Goal: Find specific page/section: Find specific page/section

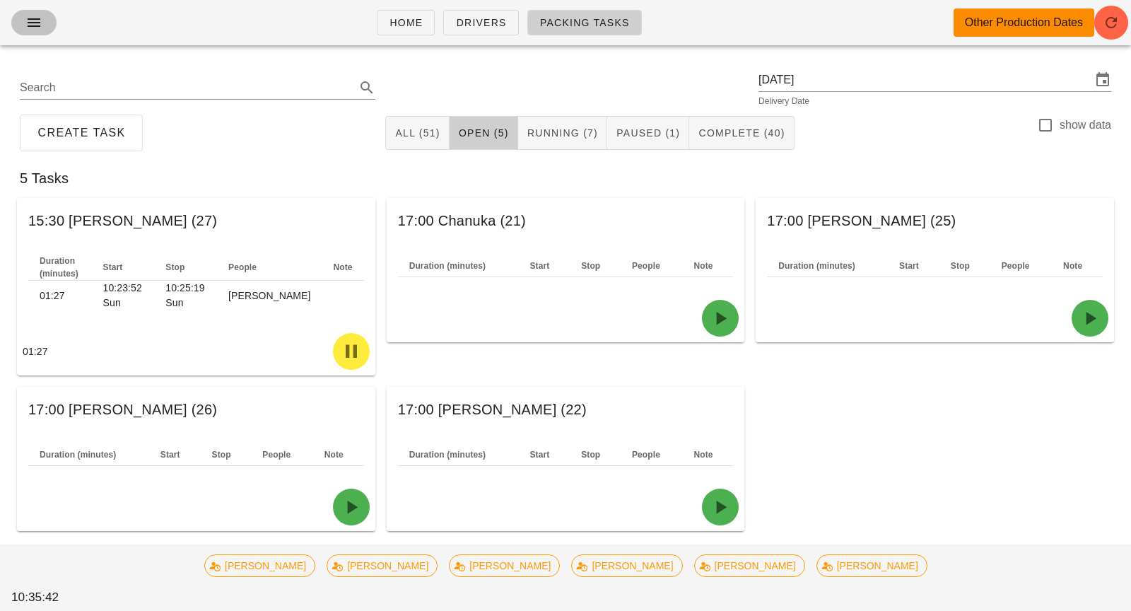
click at [21, 26] on button "button" at bounding box center [33, 22] width 45 height 25
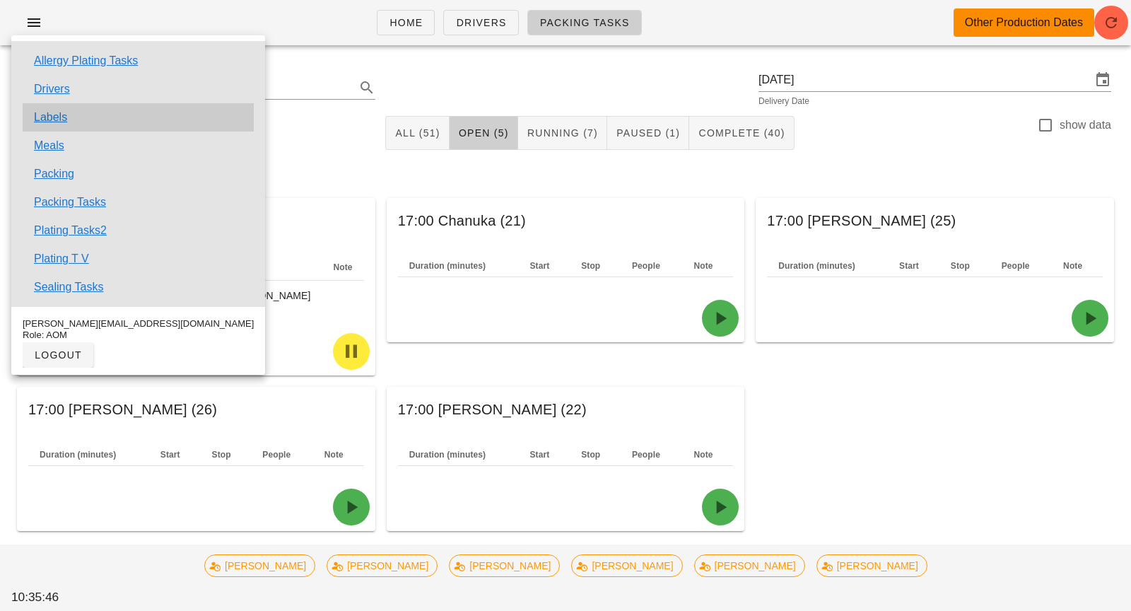
click at [73, 112] on div "Labels" at bounding box center [138, 117] width 231 height 28
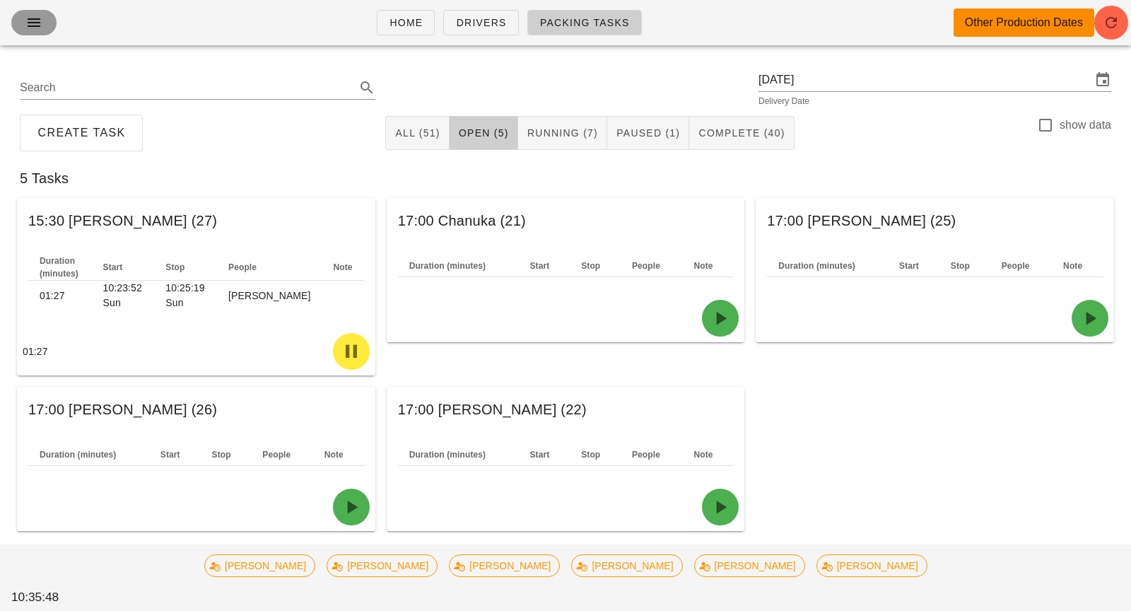
click at [30, 21] on icon "button" at bounding box center [33, 22] width 17 height 17
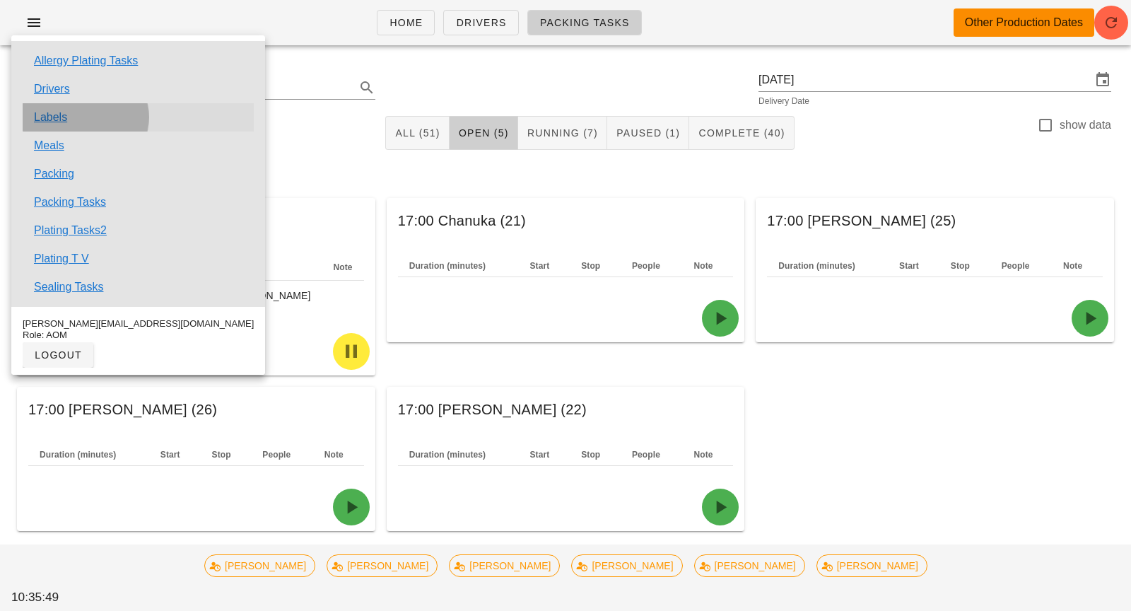
click at [63, 118] on link "Labels" at bounding box center [50, 117] width 33 height 17
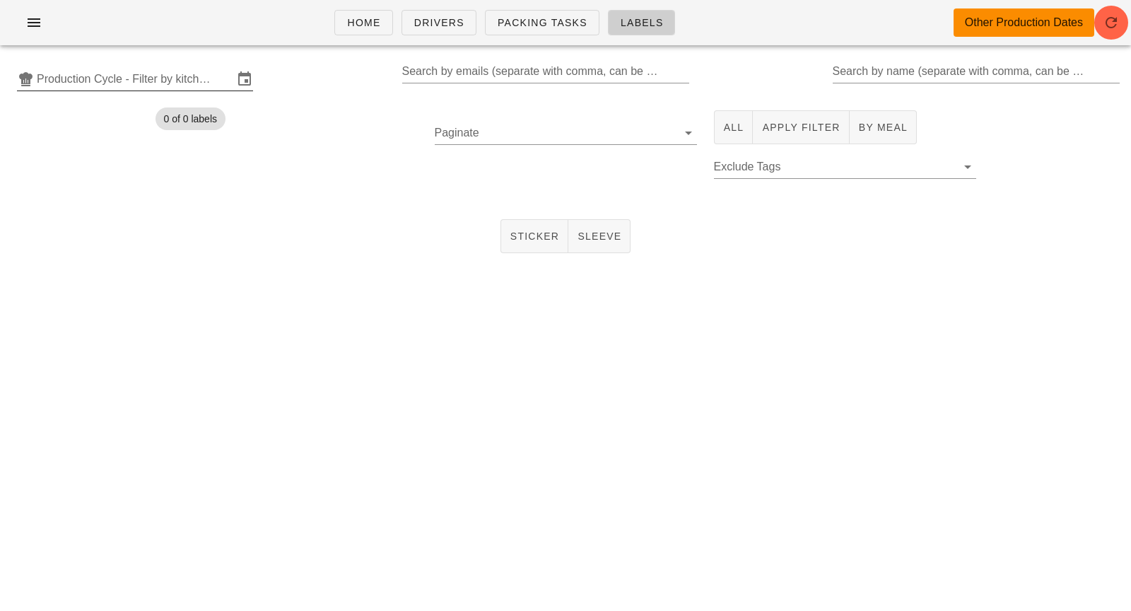
click at [163, 78] on input "Production Cycle - Filter by kitchen production schedules" at bounding box center [135, 79] width 197 height 23
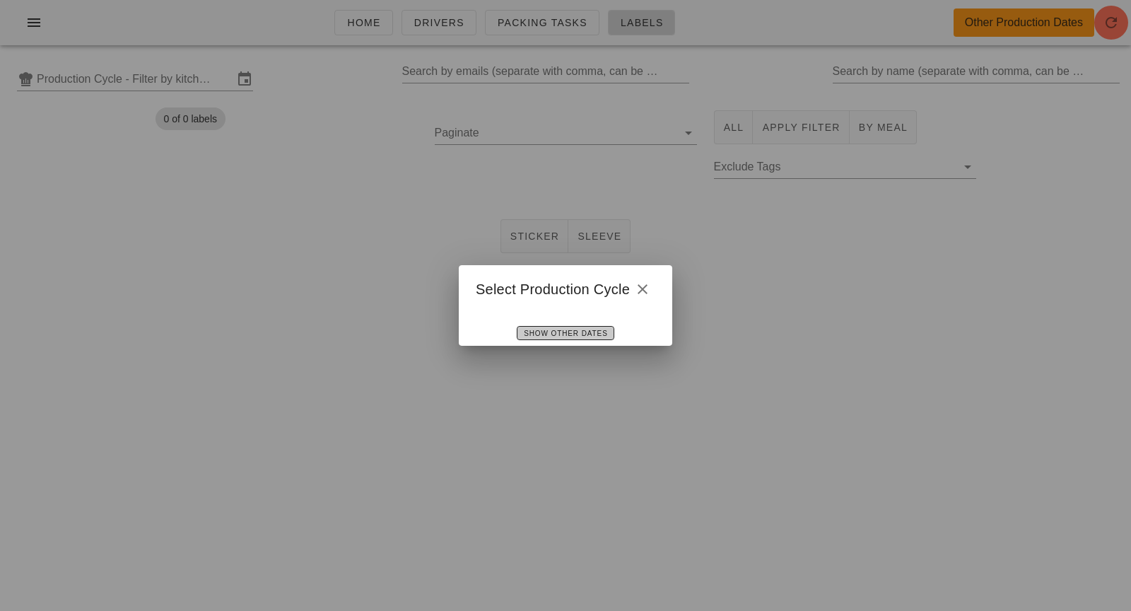
click at [543, 332] on span "Show Other Dates" at bounding box center [565, 333] width 84 height 8
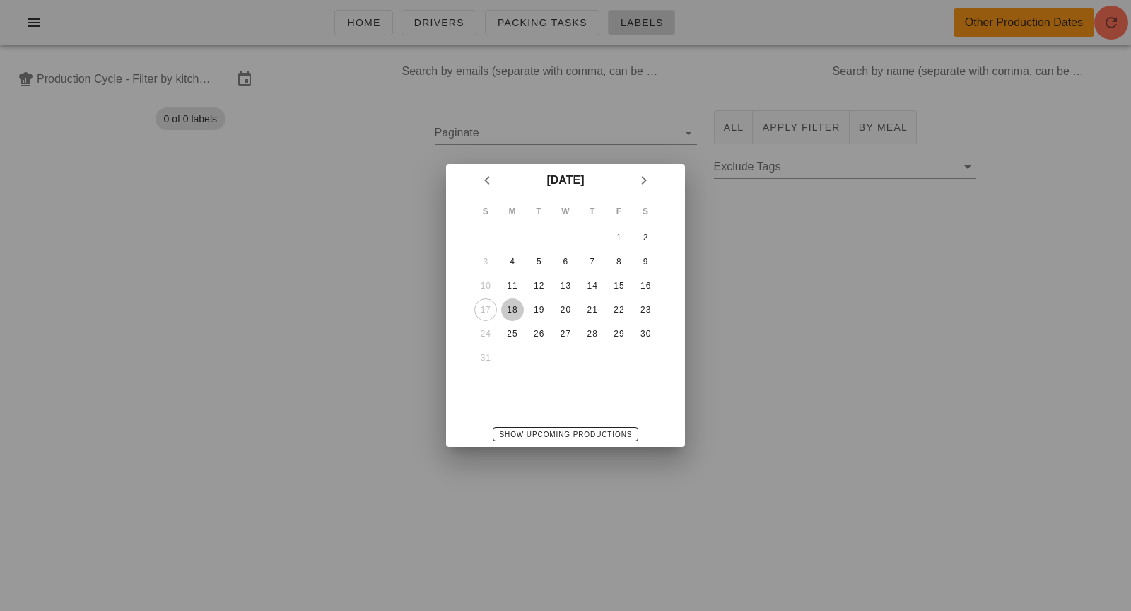
click at [511, 305] on div "18" at bounding box center [512, 310] width 23 height 10
click at [563, 435] on span "Show Upcoming Productions" at bounding box center [566, 435] width 134 height 8
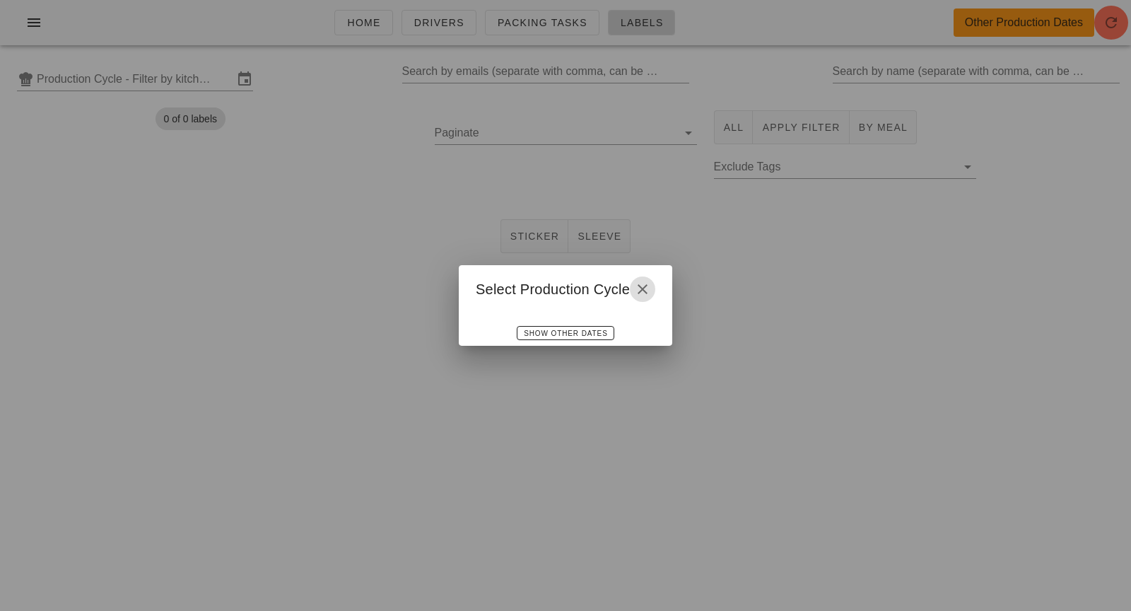
click at [637, 293] on icon "button" at bounding box center [642, 289] width 17 height 17
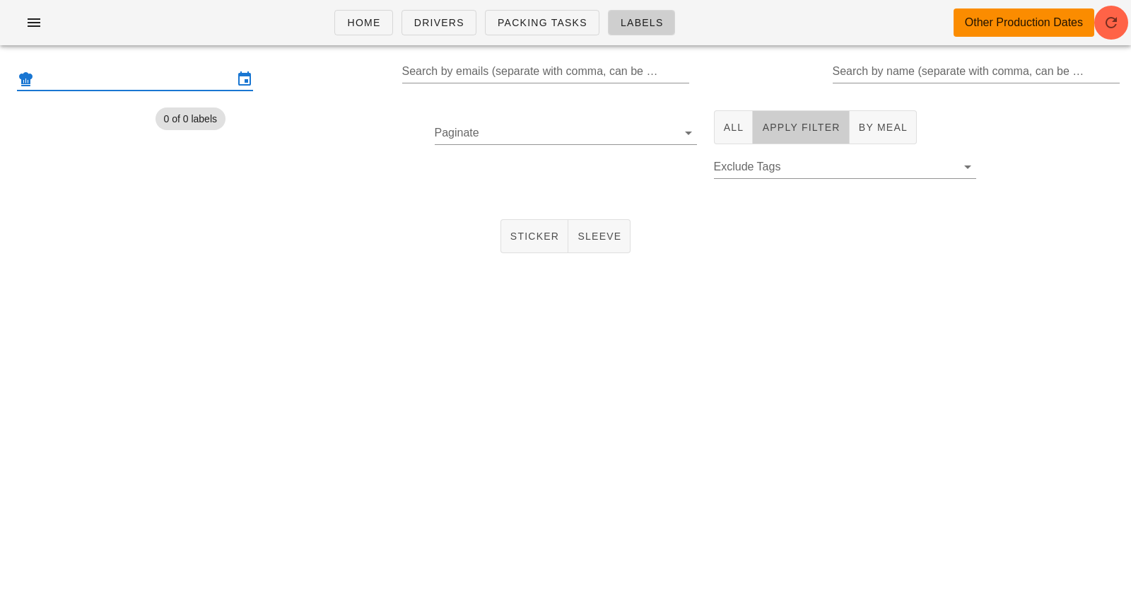
click at [768, 122] on span "Apply Filter" at bounding box center [800, 127] width 78 height 11
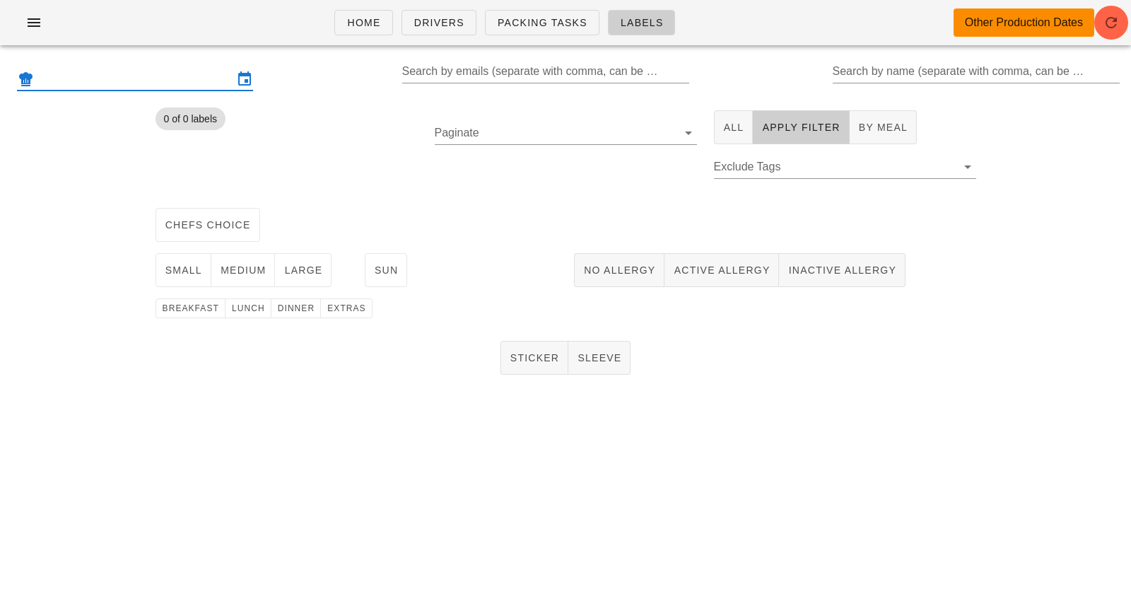
click at [156, 87] on input "text" at bounding box center [135, 79] width 197 height 23
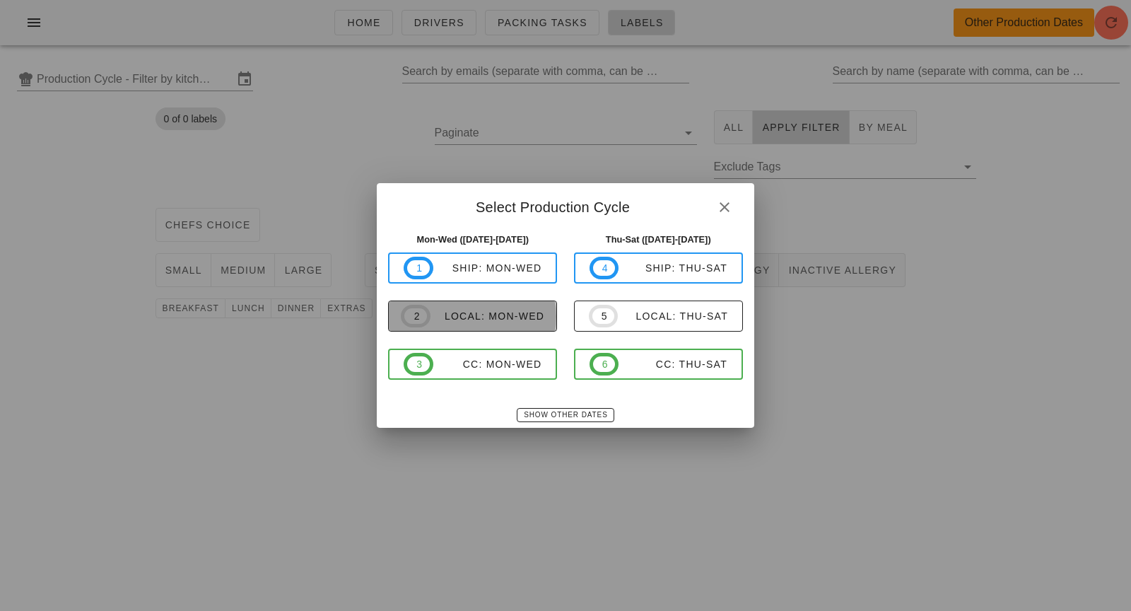
click at [480, 324] on span "2 local: Mon-Wed" at bounding box center [473, 316] width 144 height 23
type input "local: Mon-Wed ([DATE]-[DATE])"
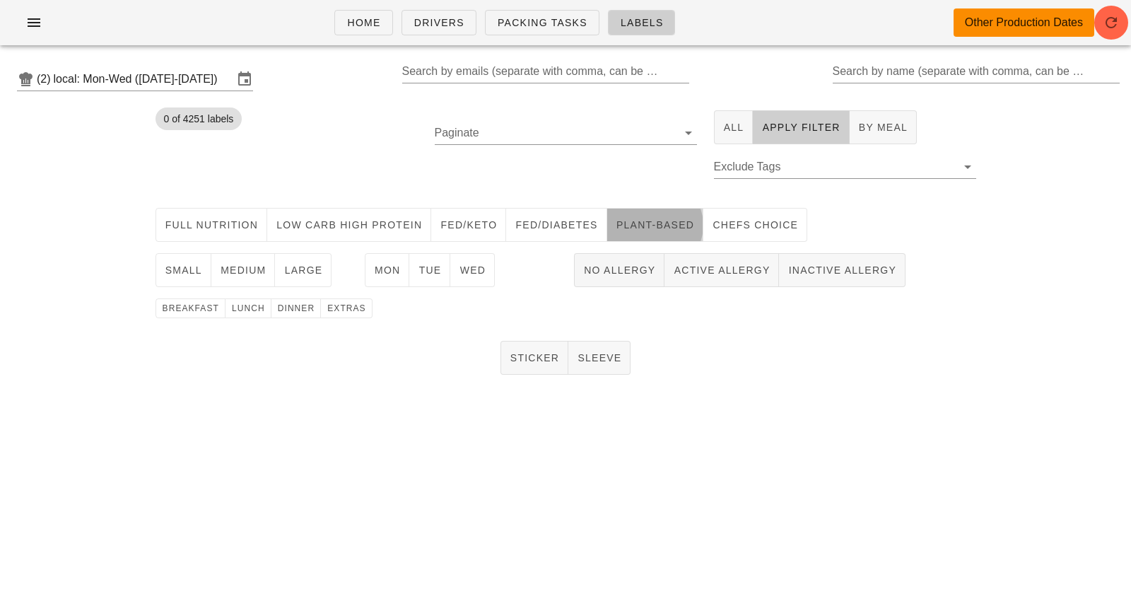
click at [648, 240] on button "Plant-Based" at bounding box center [655, 225] width 96 height 34
click at [621, 273] on span "No Allergy" at bounding box center [619, 269] width 72 height 11
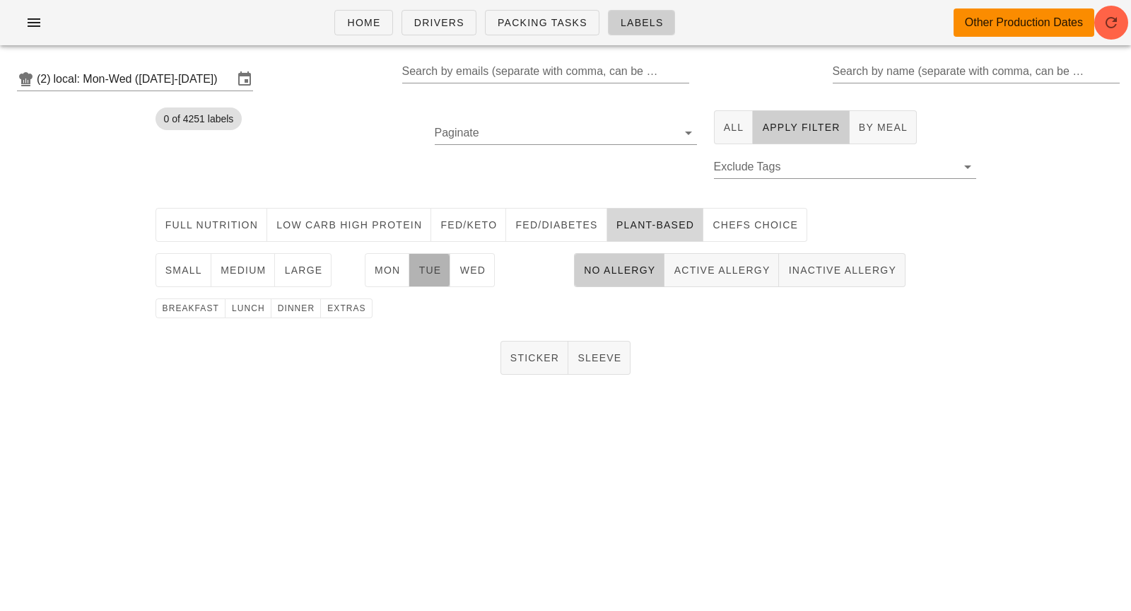
click at [421, 278] on button "Tue" at bounding box center [429, 270] width 41 height 34
click at [223, 279] on button "medium" at bounding box center [243, 270] width 64 height 34
click at [229, 278] on button "medium" at bounding box center [243, 270] width 64 height 34
click at [206, 271] on button "small" at bounding box center [184, 270] width 56 height 34
click at [233, 271] on span "medium" at bounding box center [243, 269] width 47 height 11
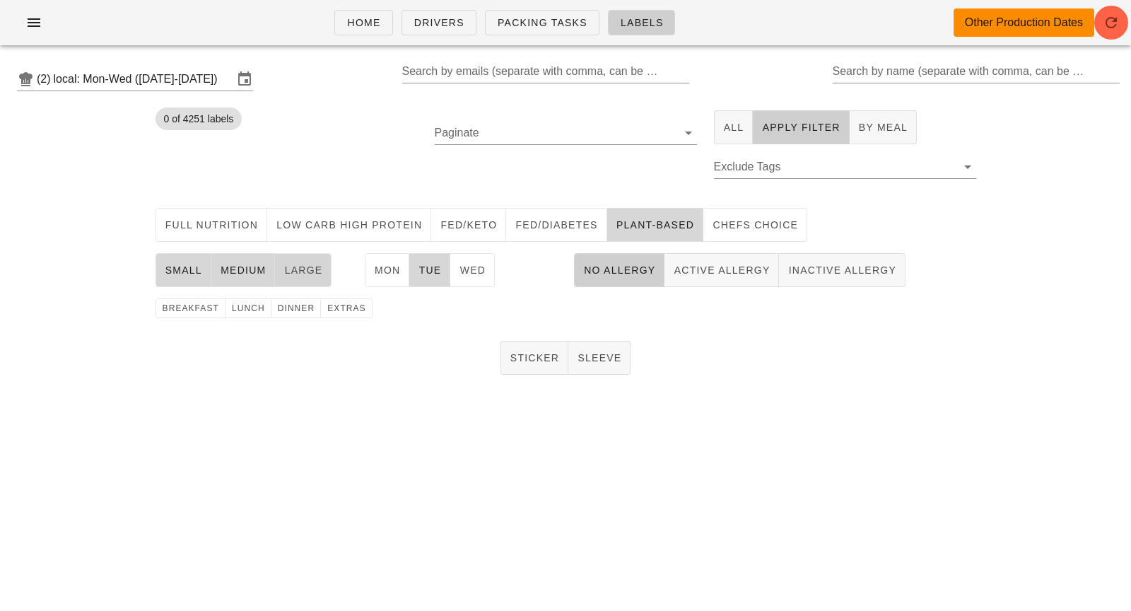
click at [297, 271] on span "large" at bounding box center [302, 269] width 39 height 11
click at [244, 308] on span "lunch" at bounding box center [248, 308] width 34 height 10
click at [549, 353] on span "Sticker" at bounding box center [535, 357] width 50 height 11
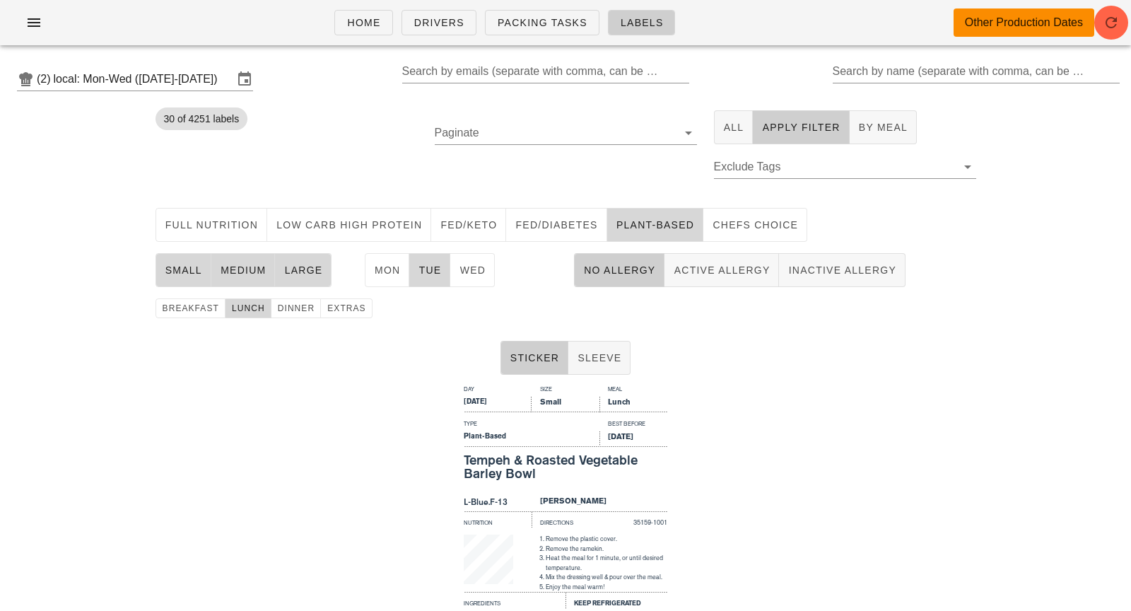
click at [957, 47] on div "Other Production Dates" at bounding box center [1024, 28] width 141 height 40
click at [953, 68] on div "Search by name (separate with comma, can be partial)" at bounding box center [975, 71] width 285 height 23
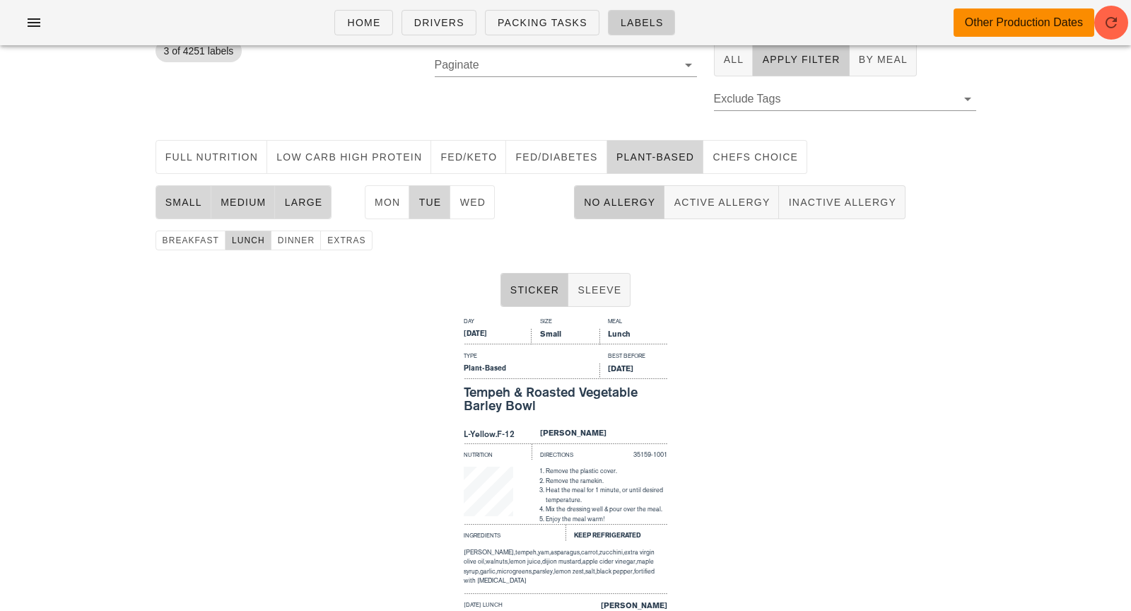
type input "r"
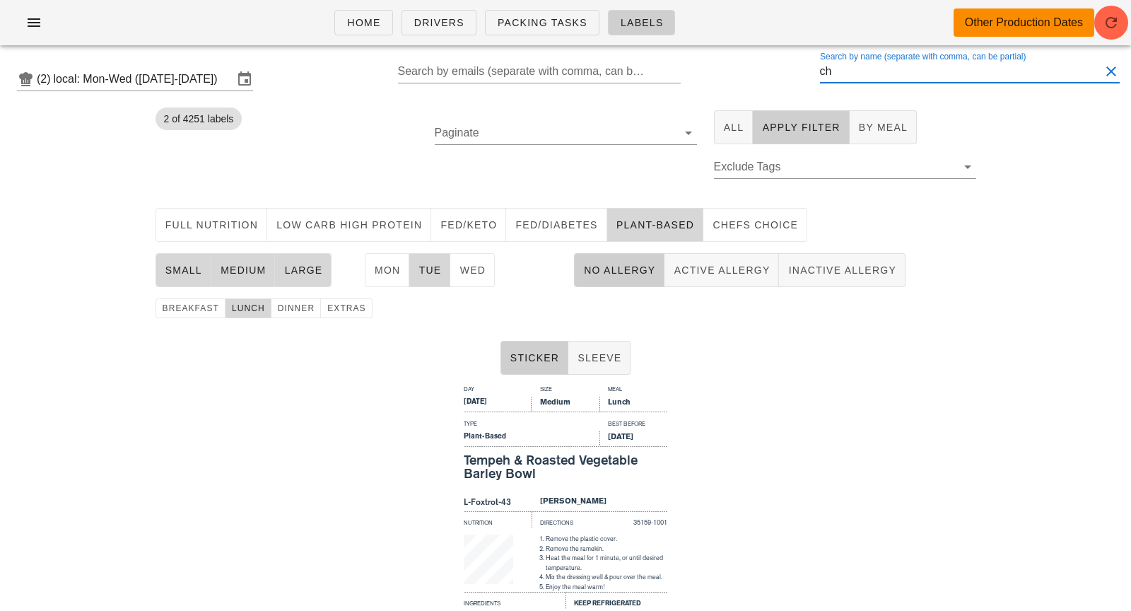
type input "c"
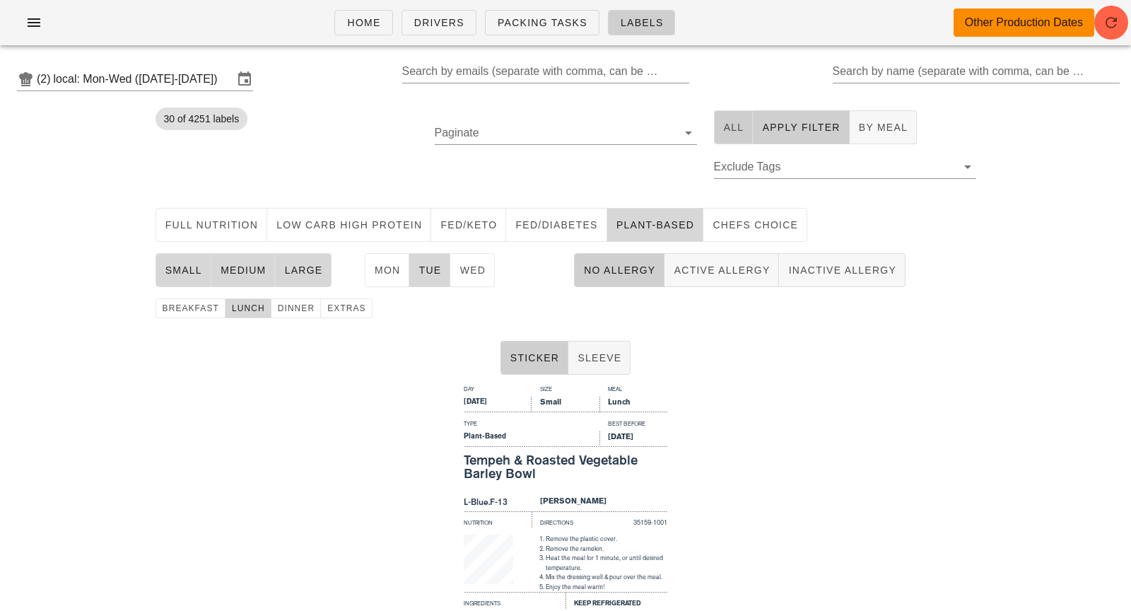
click at [736, 128] on span "All" at bounding box center [733, 127] width 21 height 11
click at [800, 132] on span "Apply Filter" at bounding box center [800, 127] width 78 height 11
click at [742, 127] on span "All" at bounding box center [733, 127] width 21 height 11
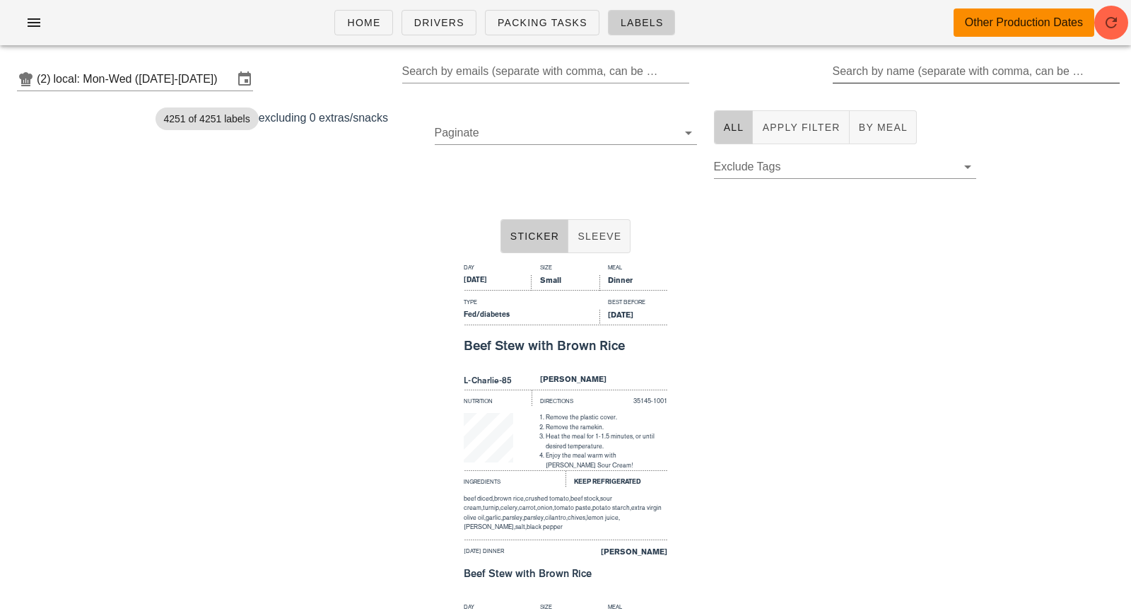
click at [911, 71] on div "Search by name (separate with comma, can be partial)" at bounding box center [975, 71] width 285 height 23
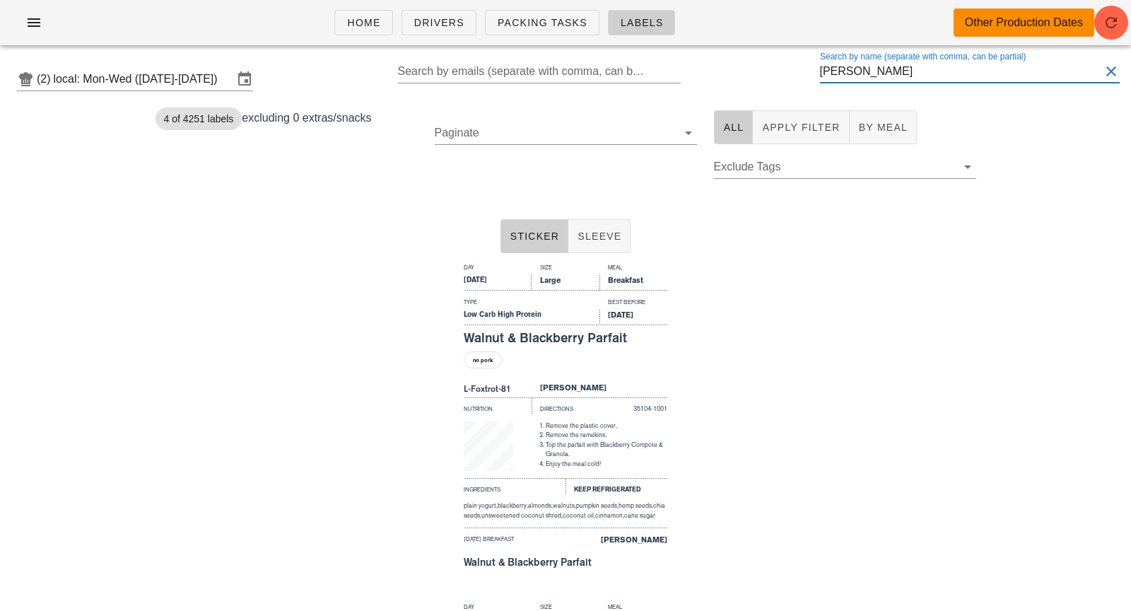
scroll to position [1, 0]
drag, startPoint x: 873, startPoint y: 75, endPoint x: 823, endPoint y: 74, distance: 50.2
click at [823, 74] on div "(2) local: Mon-Wed ([DATE]-[DATE]) Search by emails (separate with comma, can b…" at bounding box center [565, 79] width 1131 height 45
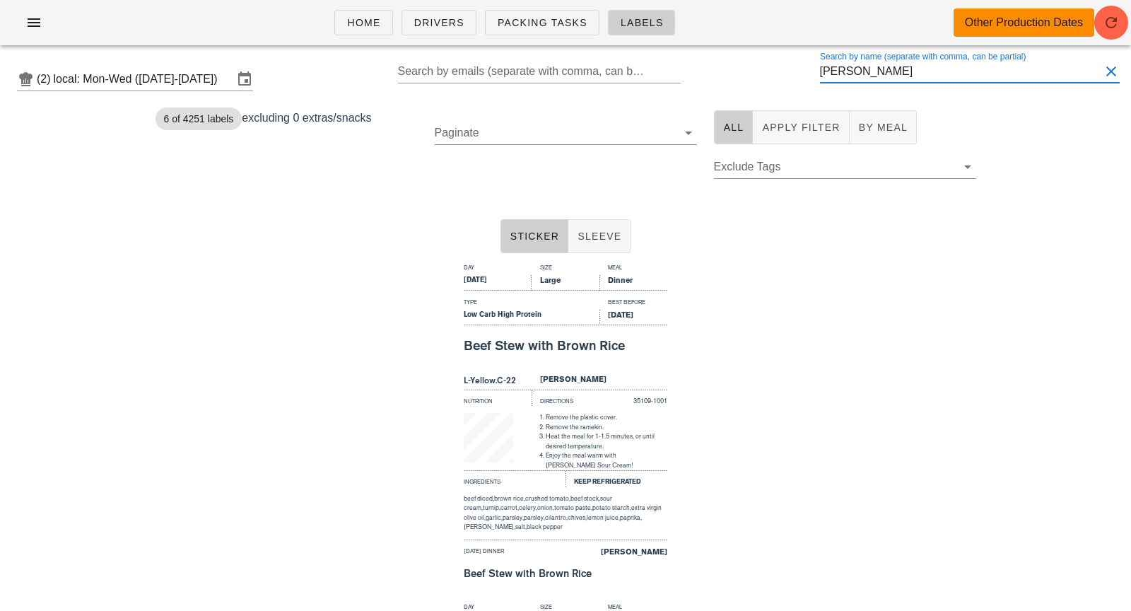
scroll to position [1, 0]
drag, startPoint x: 877, startPoint y: 74, endPoint x: 781, endPoint y: 74, distance: 96.1
click at [781, 73] on div "(2) local: Mon-Wed ([DATE]-[DATE]) Search by emails (separate with comma, can b…" at bounding box center [565, 79] width 1131 height 45
drag, startPoint x: 895, startPoint y: 69, endPoint x: 781, endPoint y: 69, distance: 113.8
click at [781, 69] on div "(2) local: Mon-Wed ([DATE]-[DATE]) Search by emails (separate with comma, can b…" at bounding box center [565, 79] width 1131 height 45
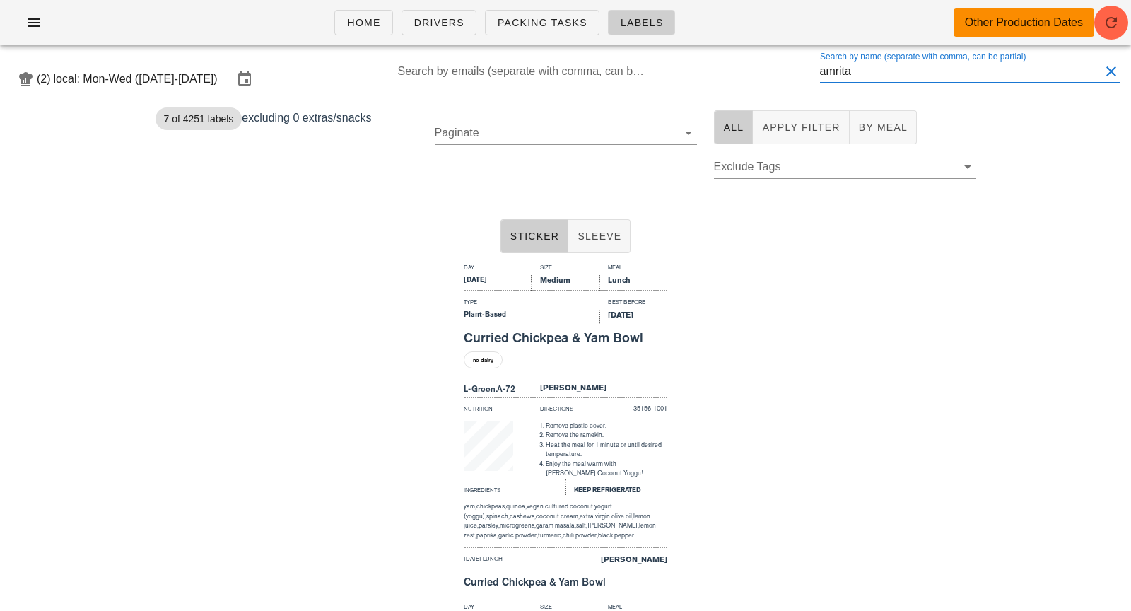
drag, startPoint x: 889, startPoint y: 71, endPoint x: 789, endPoint y: 68, distance: 99.7
click at [789, 68] on div "(2) local: Mon-Wed ([DATE]-[DATE]) Search by emails (separate with comma, can b…" at bounding box center [565, 79] width 1131 height 45
type input "b"
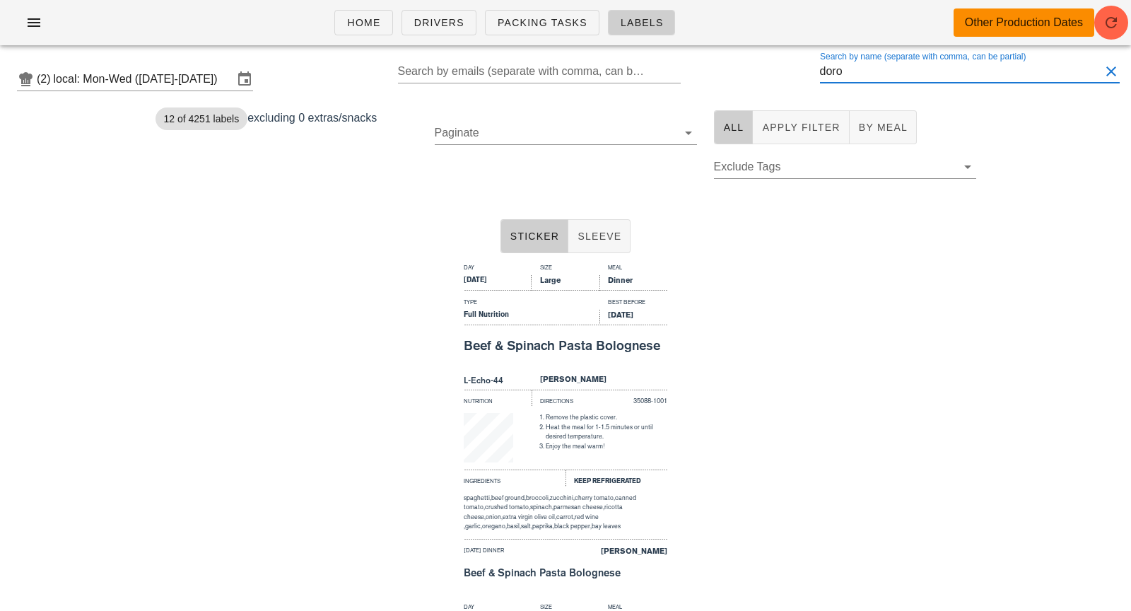
type input "doro"
click at [677, 487] on div "Day Size Meal [DATE] Large Dinner Type Best Before Full Nutrition [DATE] Beef &…" at bounding box center [565, 428] width 1131 height 339
